Goal: Navigation & Orientation: Find specific page/section

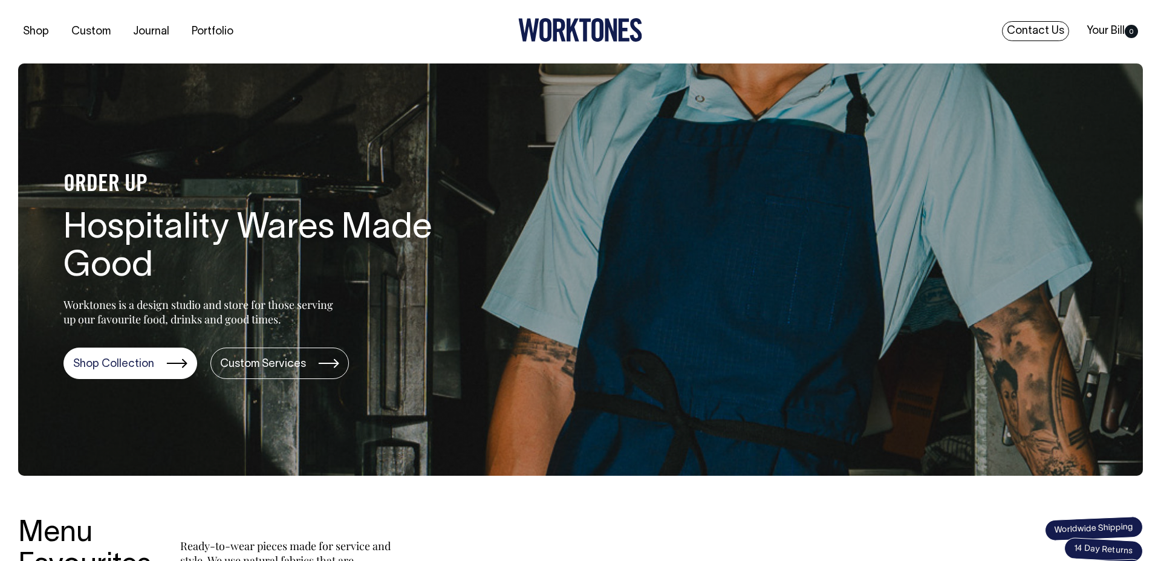
click at [1039, 27] on link "Contact Us" at bounding box center [1035, 31] width 67 height 20
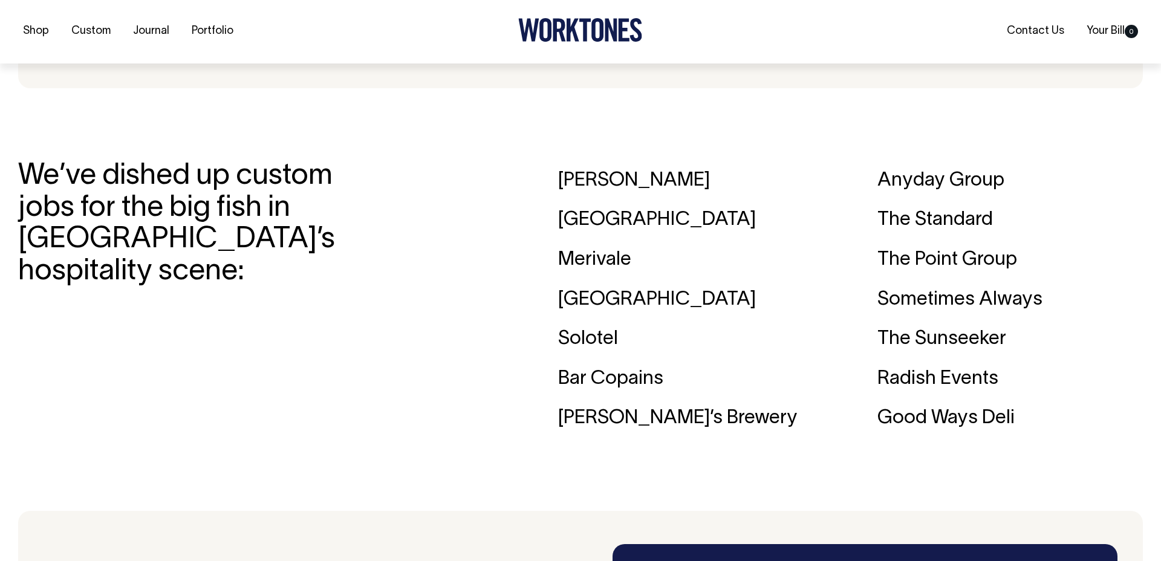
scroll to position [1941, 0]
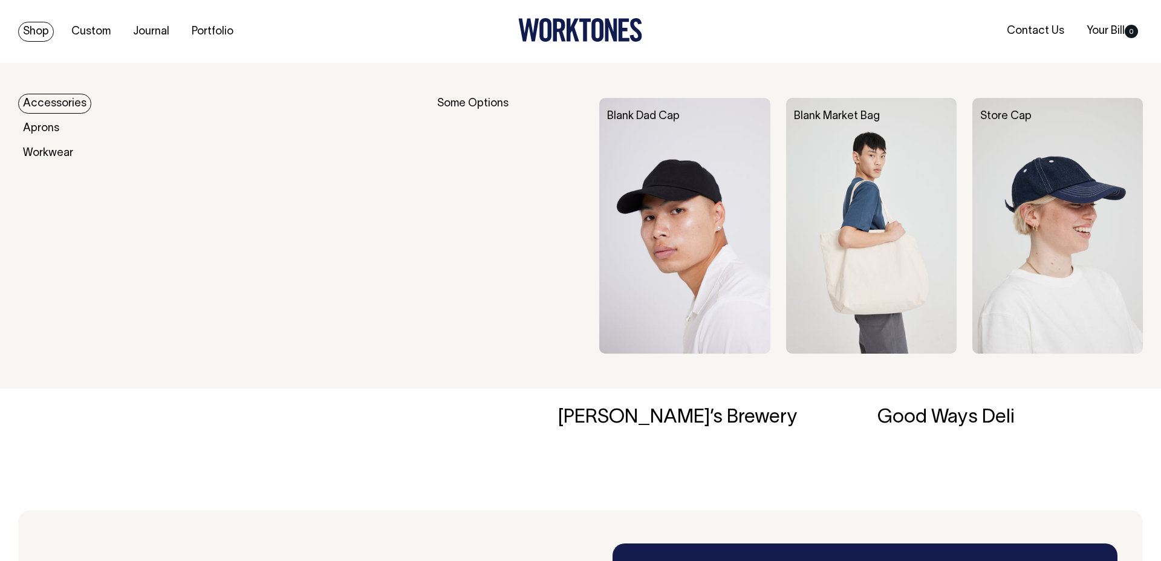
click at [39, 33] on link "Shop" at bounding box center [36, 32] width 36 height 20
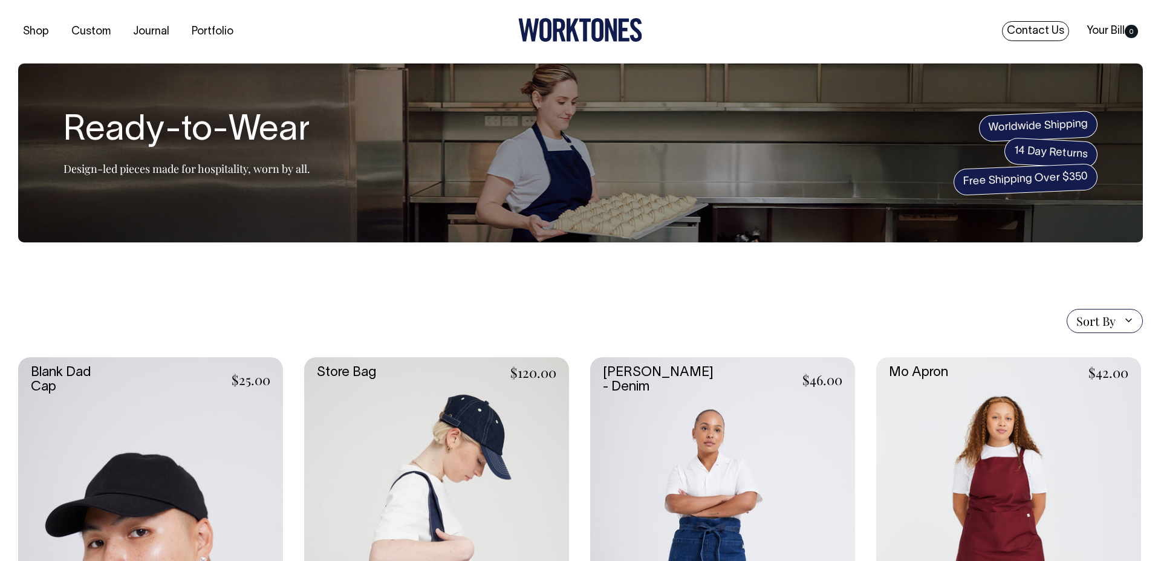
click at [1052, 31] on link "Contact Us" at bounding box center [1035, 31] width 67 height 20
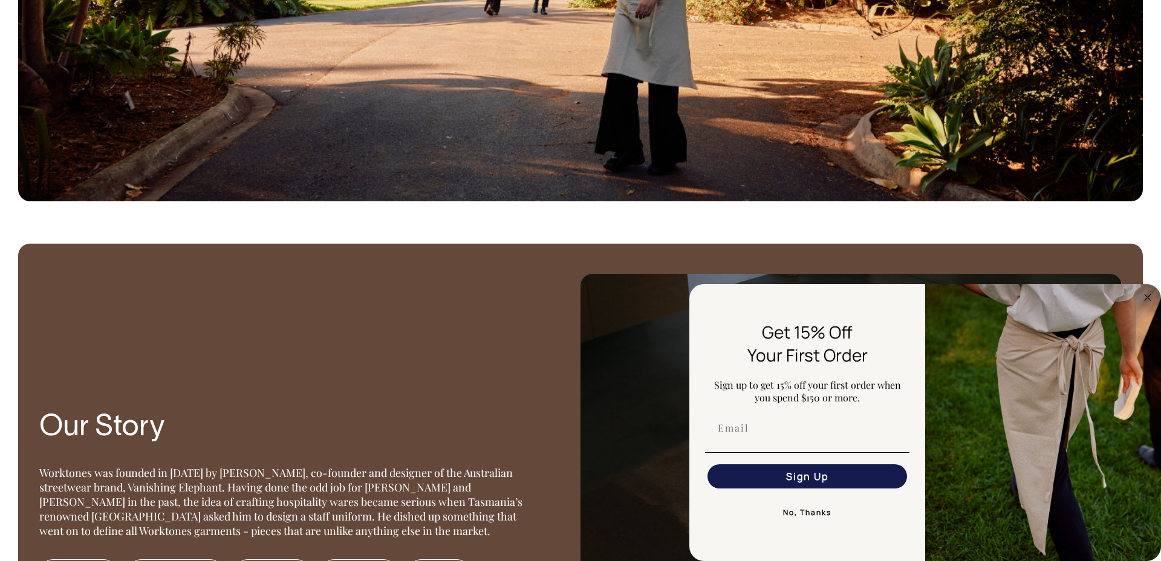
scroll to position [875, 0]
